Goal: Task Accomplishment & Management: Complete application form

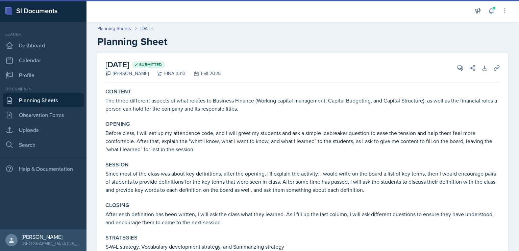
click at [64, 101] on link "Planning Sheets" at bounding box center [43, 100] width 81 height 14
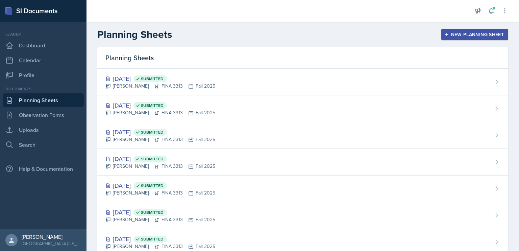
click at [444, 33] on icon "button" at bounding box center [446, 34] width 5 height 5
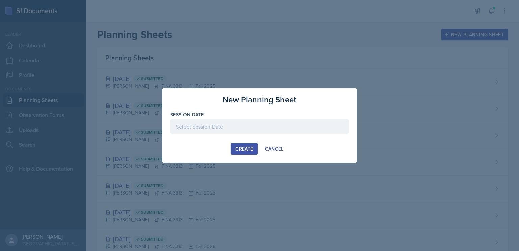
click at [266, 130] on div at bounding box center [259, 126] width 178 height 14
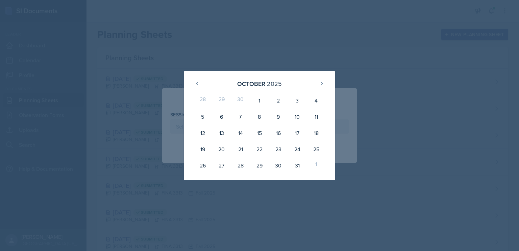
click at [254, 120] on div "8" at bounding box center [259, 116] width 19 height 16
type input "[DATE]"
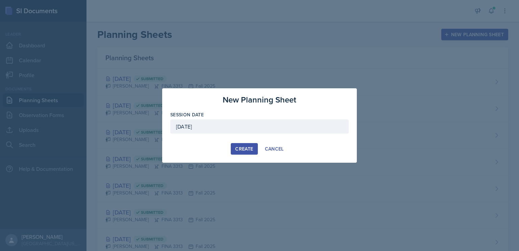
click at [235, 151] on div "Create" at bounding box center [244, 148] width 18 height 5
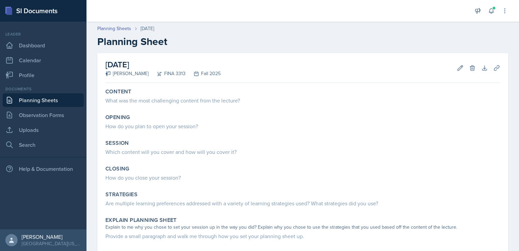
click at [172, 102] on div "What was the most challenging content from the lecture?" at bounding box center [302, 100] width 395 height 8
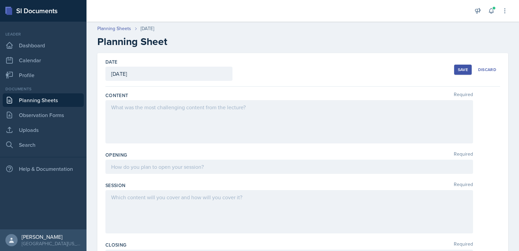
click at [171, 110] on div at bounding box center [289, 121] width 368 height 43
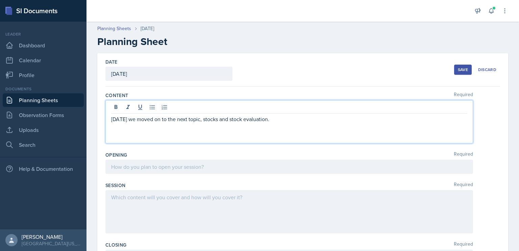
click at [203, 119] on p "[DATE] we moved on to the next topic, stocks and stock evaluation." at bounding box center [289, 119] width 356 height 8
click at [231, 120] on p "[DATE] we moved on to the next topic, Stocks and stock evaluation." at bounding box center [289, 119] width 356 height 8
click at [245, 120] on p "[DATE] we moved on to the next topic, Stocks and Stock evaluation." at bounding box center [289, 119] width 356 height 8
click at [132, 120] on p "[DATE] we moved on to the next topic, Stocks and Stock Evaluation." at bounding box center [289, 119] width 356 height 8
click at [310, 120] on p "[DATE], we moved on to the next topic, Stocks and Stock Evaluation." at bounding box center [289, 119] width 356 height 8
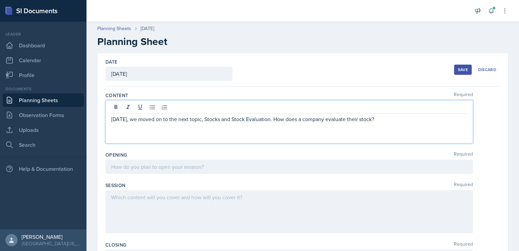
click at [270, 119] on p "[DATE], we moved on to the next topic, Stocks and Stock Evaluation. How does a …" at bounding box center [289, 119] width 356 height 8
click at [417, 119] on p "[DATE], we moved on to the next topic, Stocks and Stock Evaluation. What is a s…" at bounding box center [289, 119] width 356 height 8
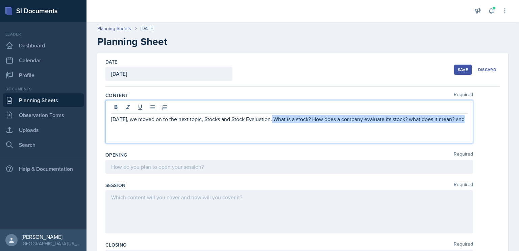
drag, startPoint x: 309, startPoint y: 127, endPoint x: 273, endPoint y: 119, distance: 36.9
click at [273, 119] on p "[DATE], we moved on to the next topic, Stocks and Stock Evaluation. What is a s…" at bounding box center [289, 119] width 356 height 8
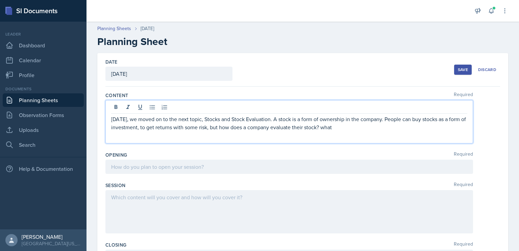
click at [306, 127] on p "[DATE], we moved on to the next topic, Stocks and Stock Evaluation. A stock is …" at bounding box center [289, 123] width 356 height 16
click at [347, 119] on p "[DATE], we moved on to the next topic, Stocks and Stock Evaluation. A stock is …" at bounding box center [289, 123] width 356 height 16
click at [346, 129] on p "[DATE], we moved on to the next topic, Stocks and Stock Evaluation. A stock is …" at bounding box center [289, 123] width 356 height 16
click at [342, 128] on p "[DATE], we moved on to the next topic, Stocks and Stock Evaluation. A stock is …" at bounding box center [289, 123] width 356 height 16
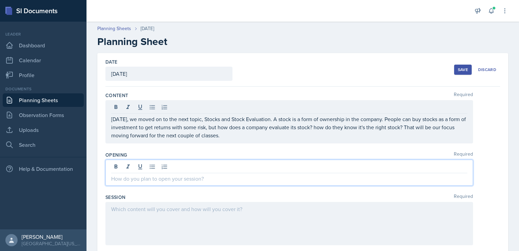
click at [291, 166] on div at bounding box center [289, 172] width 368 height 26
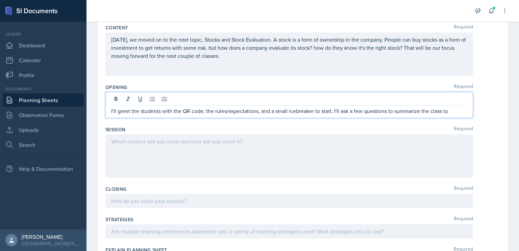
scroll to position [71, 0]
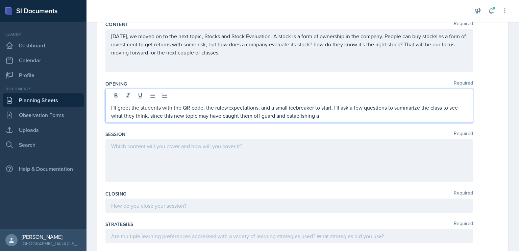
drag, startPoint x: 323, startPoint y: 115, endPoint x: 150, endPoint y: 120, distance: 173.4
click at [150, 120] on div "I'll greet the students with the QR code, the rules/expectations, and a small i…" at bounding box center [289, 106] width 368 height 34
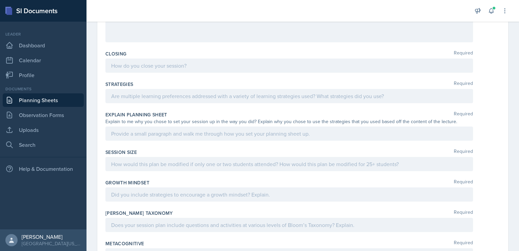
click at [178, 132] on p at bounding box center [289, 133] width 356 height 8
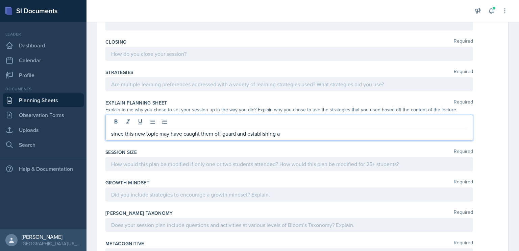
scroll to position [105, 0]
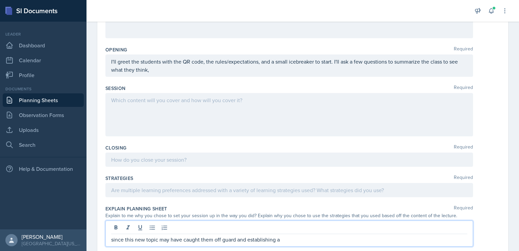
click at [185, 77] on div "Opening Required I'll greet the students with the QR code, the rules/expectatio…" at bounding box center [302, 63] width 395 height 39
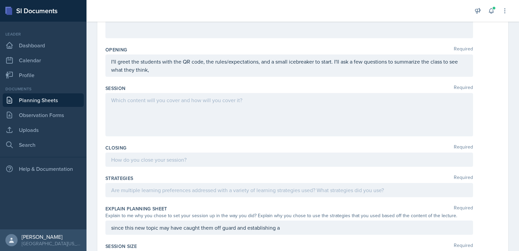
click at [181, 69] on div "I'll greet the students with the QR code, the rules/expectations, and a small i…" at bounding box center [289, 65] width 368 height 22
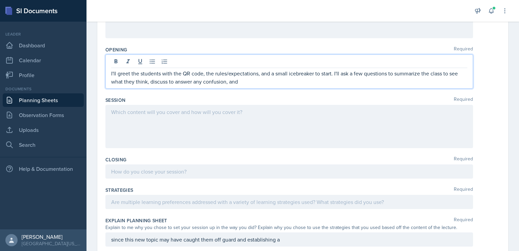
click at [256, 81] on p "I'll greet the students with the QR code, the rules/expectations, and a small i…" at bounding box center [289, 77] width 356 height 16
click at [255, 113] on div at bounding box center [289, 126] width 368 height 43
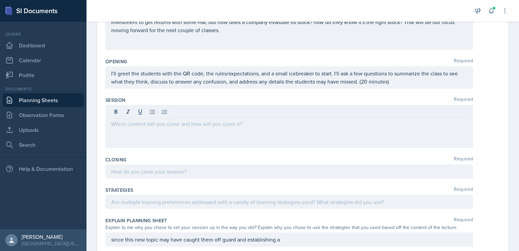
click at [193, 206] on div at bounding box center [289, 202] width 368 height 14
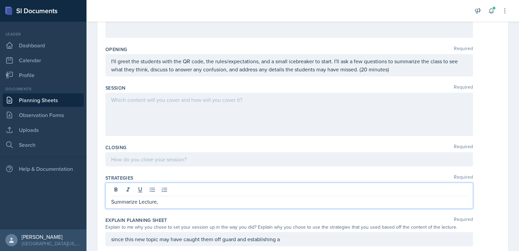
click at [176, 112] on div at bounding box center [289, 114] width 368 height 43
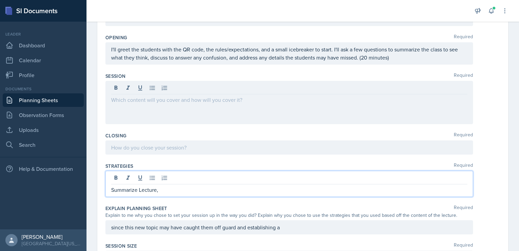
click at [164, 174] on div "Summarize Lecture," at bounding box center [289, 184] width 368 height 26
click at [164, 87] on div at bounding box center [289, 102] width 368 height 43
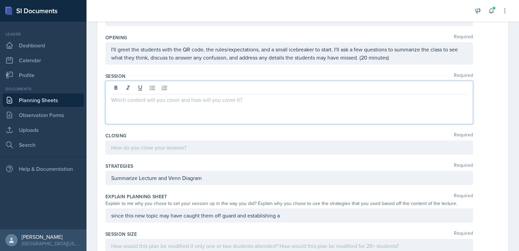
click at [204, 105] on div at bounding box center [289, 102] width 368 height 43
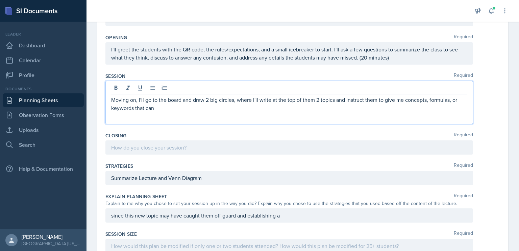
click at [207, 101] on p "Moving on, I'll go to the board and draw 2 big circles, where I'll write at the…" at bounding box center [289, 104] width 356 height 16
click at [206, 100] on p "Moving on, I'll go to the board and draw the Venn Diagram by drawing 2 big circ…" at bounding box center [289, 104] width 356 height 16
click at [265, 108] on p "Moving on, I'll go to the board and make the Venn Diagram by drawing 2 big circ…" at bounding box center [289, 104] width 356 height 16
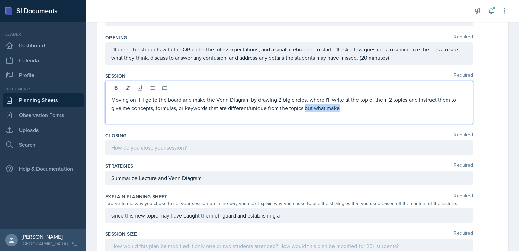
drag, startPoint x: 344, startPoint y: 108, endPoint x: 305, endPoint y: 108, distance: 38.9
click at [305, 108] on p "Moving on, I'll go to the board and make the Venn Diagram by drawing 2 big circ…" at bounding box center [289, 104] width 356 height 16
click at [369, 108] on p "Moving on, I'll go to the board and make the Venn Diagram by drawing 2 big circ…" at bounding box center [289, 104] width 356 height 16
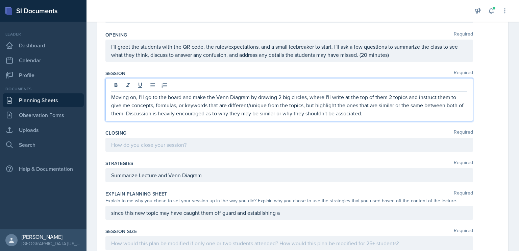
scroll to position [120, 0]
click at [365, 114] on p "Moving on, I'll go to the board and make the Venn Diagram by drawing 2 big circ…" at bounding box center [289, 105] width 356 height 24
click at [373, 114] on p "Moving on, I'll go to the board and make the Venn Diagram by drawing 2 big circ…" at bounding box center [289, 105] width 356 height 24
click at [314, 146] on div at bounding box center [289, 145] width 368 height 14
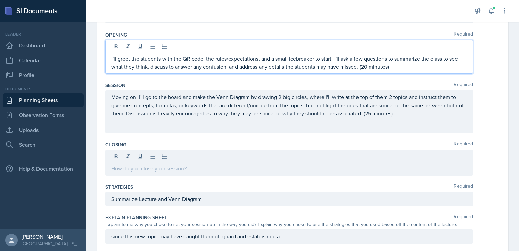
scroll to position [131, 0]
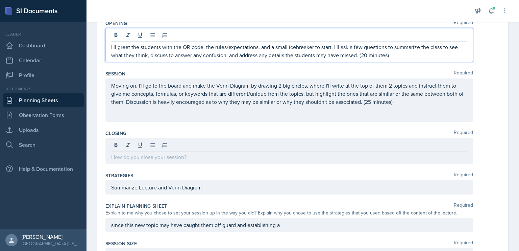
click at [367, 55] on p "I'll greet the students with the QR code, the rules/expectations, and a small i…" at bounding box center [289, 51] width 356 height 16
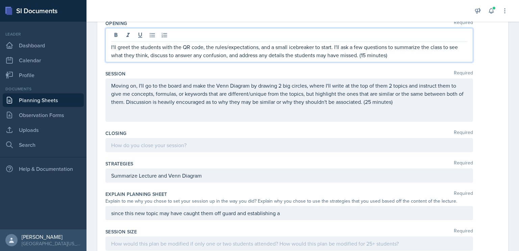
click at [242, 142] on div at bounding box center [289, 145] width 368 height 14
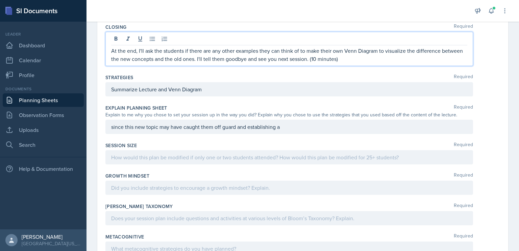
scroll to position [225, 0]
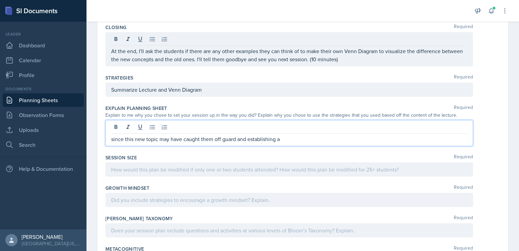
click at [114, 127] on div "since this new topic may have caught them off guard and establishing a" at bounding box center [289, 133] width 368 height 26
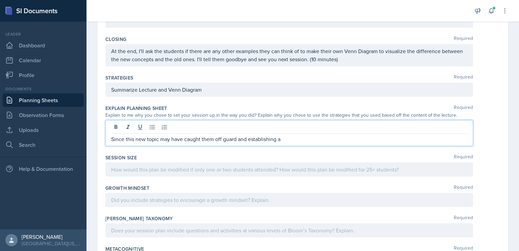
click at [293, 139] on p "Since this new topic may have caught them off guard and establishing a" at bounding box center [289, 139] width 356 height 8
click at [213, 140] on p "Since this new topic may have caught them off guard and establishing a" at bounding box center [289, 139] width 356 height 8
click at [266, 139] on p "Since this new topic may have caught the students off guard and establishing a" at bounding box center [289, 139] width 356 height 8
click at [315, 137] on p "Since this new topic may have caught the students off guard, establishing a" at bounding box center [289, 139] width 356 height 8
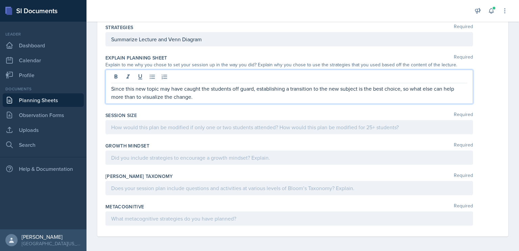
click at [277, 132] on div at bounding box center [289, 127] width 368 height 14
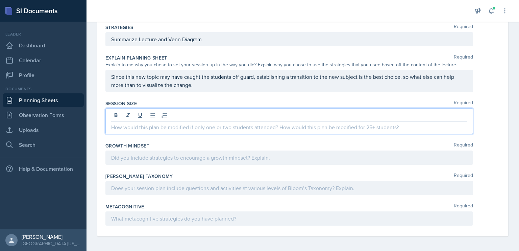
scroll to position [264, 0]
click at [230, 155] on div at bounding box center [289, 157] width 368 height 14
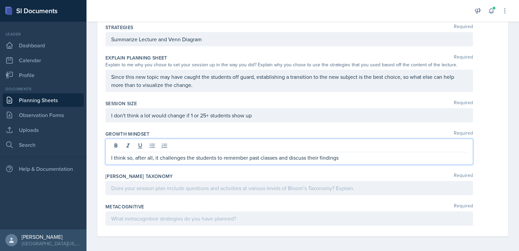
click at [231, 188] on div at bounding box center [289, 188] width 368 height 14
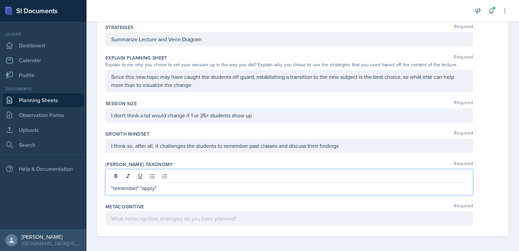
click at [139, 190] on p ""remember" "apply"" at bounding box center [289, 188] width 356 height 8
click at [204, 184] on p ""remember" and "apply"" at bounding box center [289, 188] width 356 height 8
click at [204, 184] on p ""remember" and "apply" are both of thelevels" at bounding box center [289, 188] width 356 height 8
click at [228, 185] on p ""remember" and "apply" are both of the levels" at bounding box center [289, 188] width 356 height 8
click at [168, 217] on div at bounding box center [289, 218] width 368 height 14
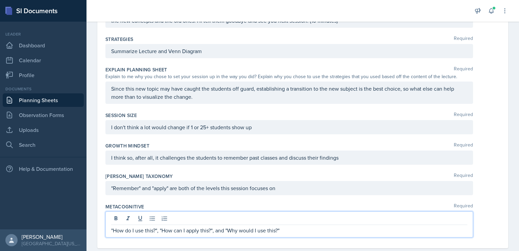
scroll to position [0, 0]
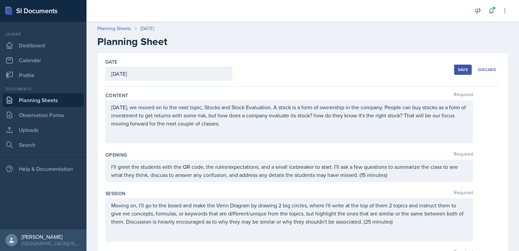
click at [454, 70] on button "Save" at bounding box center [463, 70] width 18 height 10
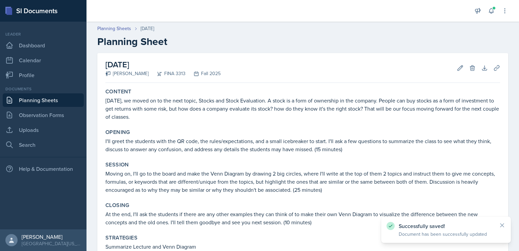
scroll to position [182, 0]
